Goal: Obtain resource: Download file/media

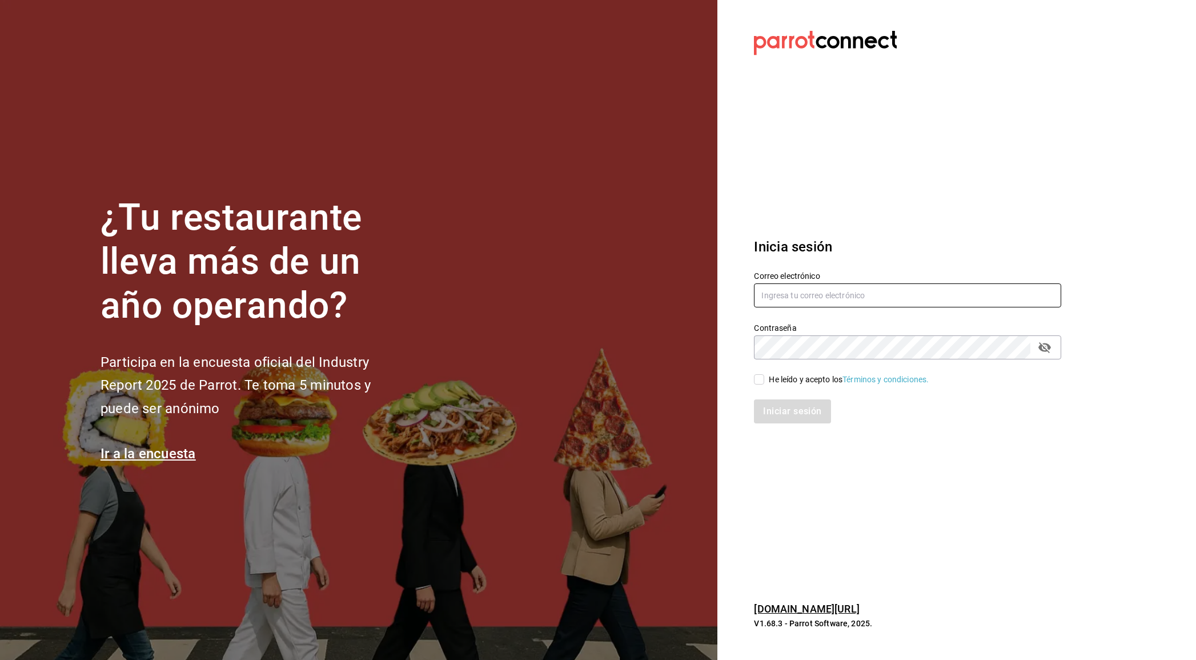
click at [841, 295] on input "text" at bounding box center [907, 295] width 307 height 24
click at [837, 294] on input "text" at bounding box center [907, 295] width 307 height 24
type input "aurbano@debocaenboca.net"
click at [764, 378] on input "He leído y acepto los Términos y condiciones." at bounding box center [759, 379] width 10 height 10
checkbox input "true"
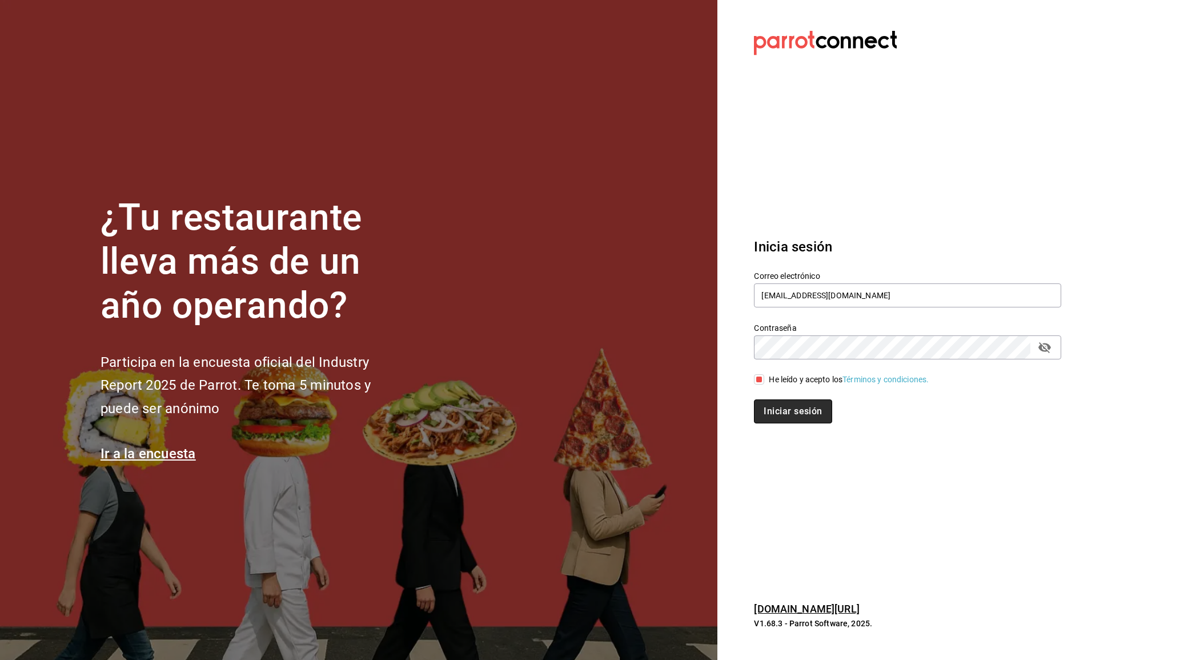
click at [788, 413] on button "Iniciar sesión" at bounding box center [793, 411] width 78 height 24
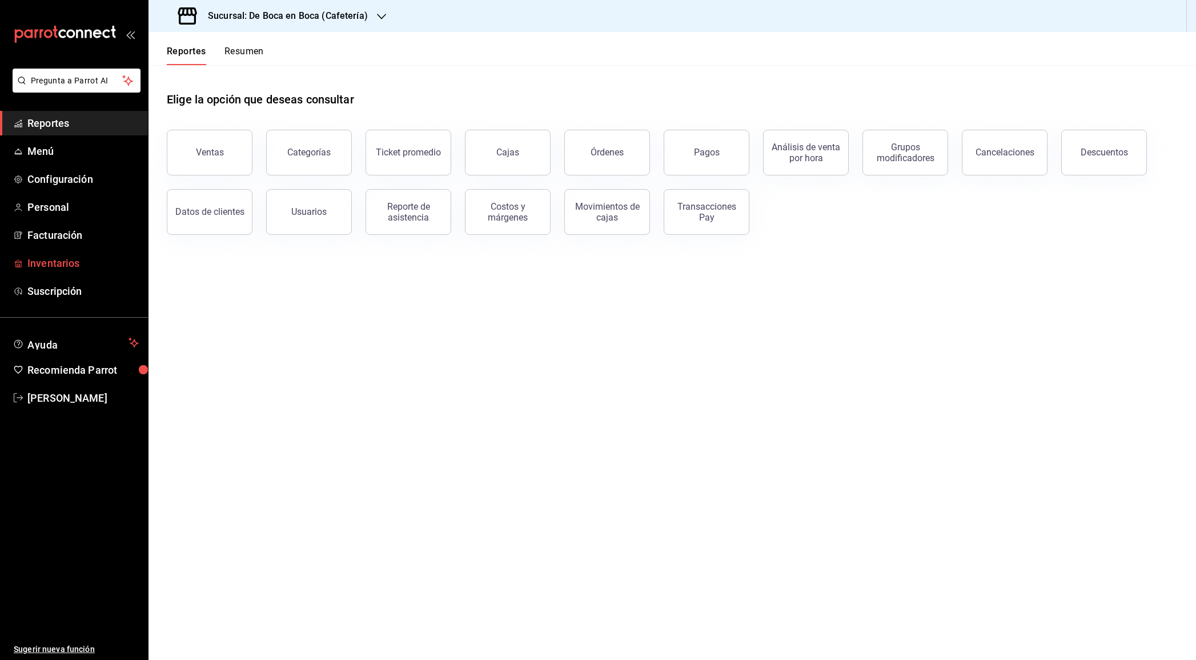
click at [67, 258] on span "Inventarios" at bounding box center [82, 262] width 111 height 15
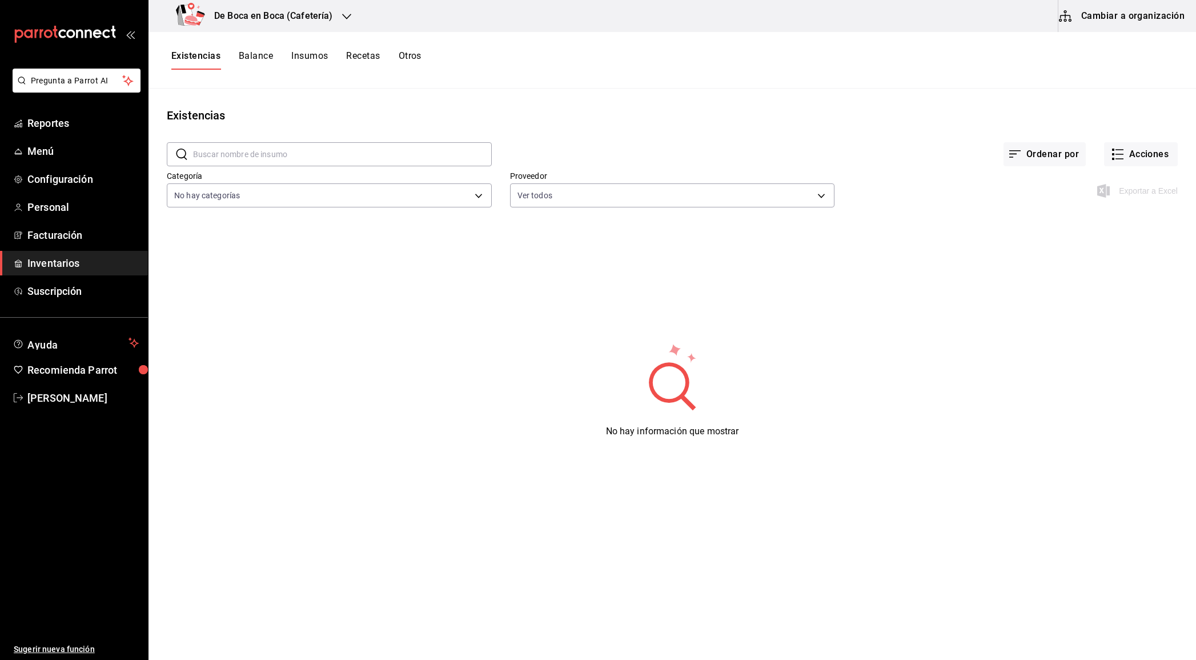
click at [1110, 18] on button "Cambiar a organización" at bounding box center [1122, 16] width 129 height 32
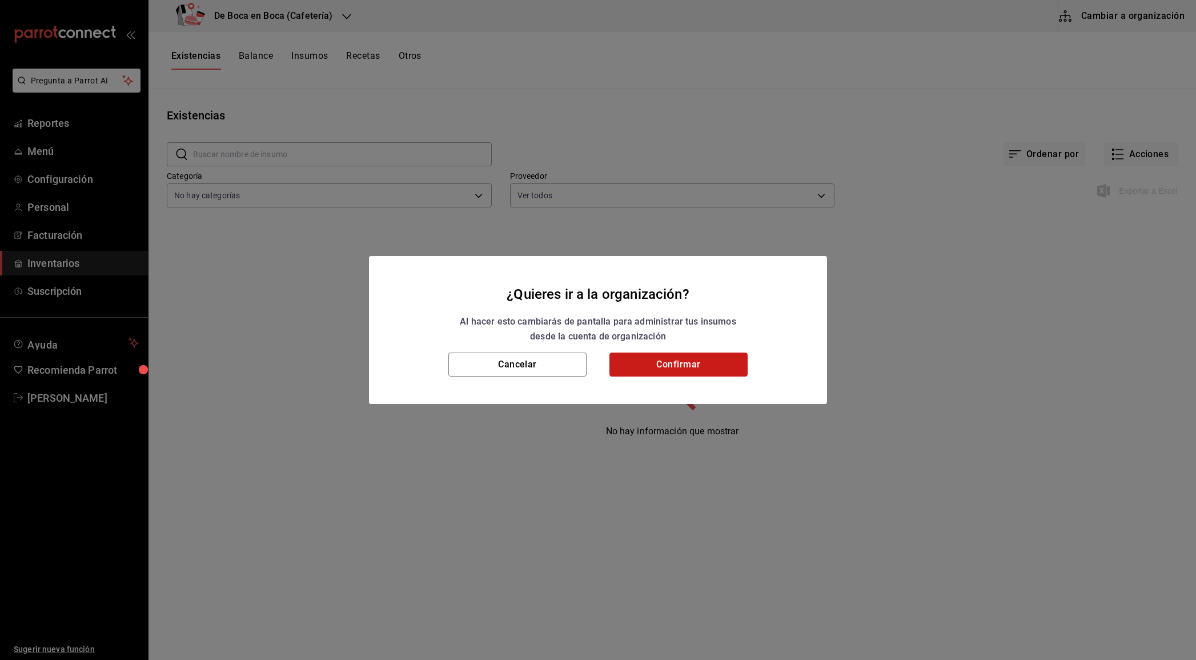
click at [680, 366] on button "Confirmar" at bounding box center [678, 364] width 138 height 24
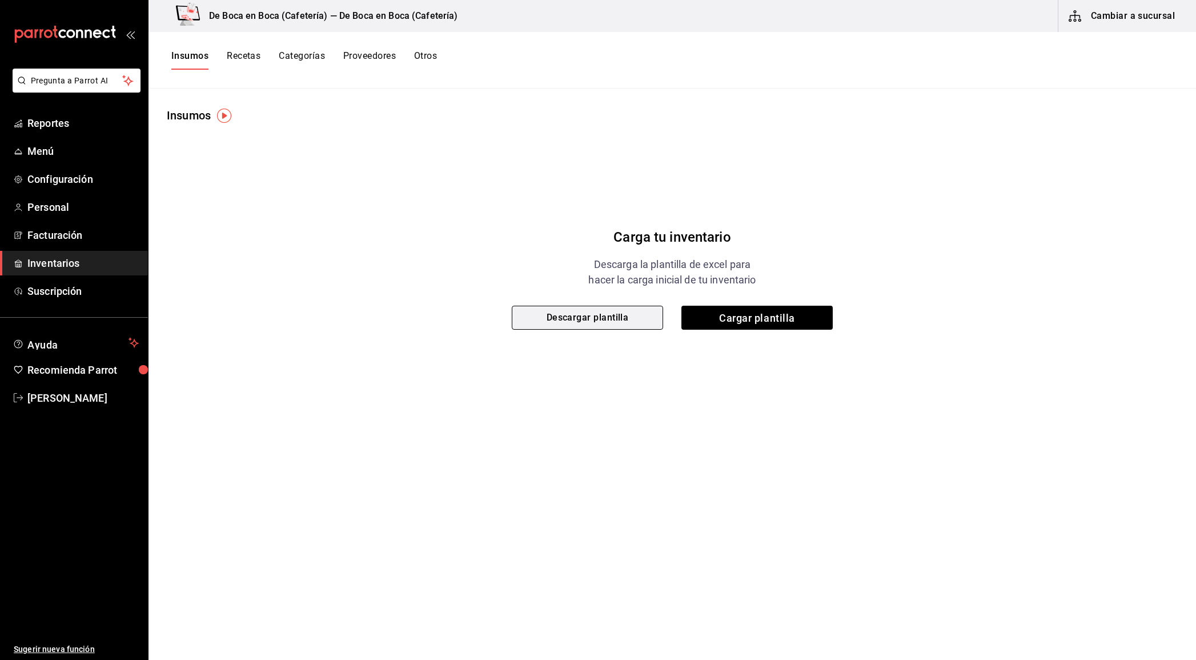
click at [604, 316] on button "Descargar plantilla" at bounding box center [587, 318] width 151 height 24
